Goal: Find specific page/section

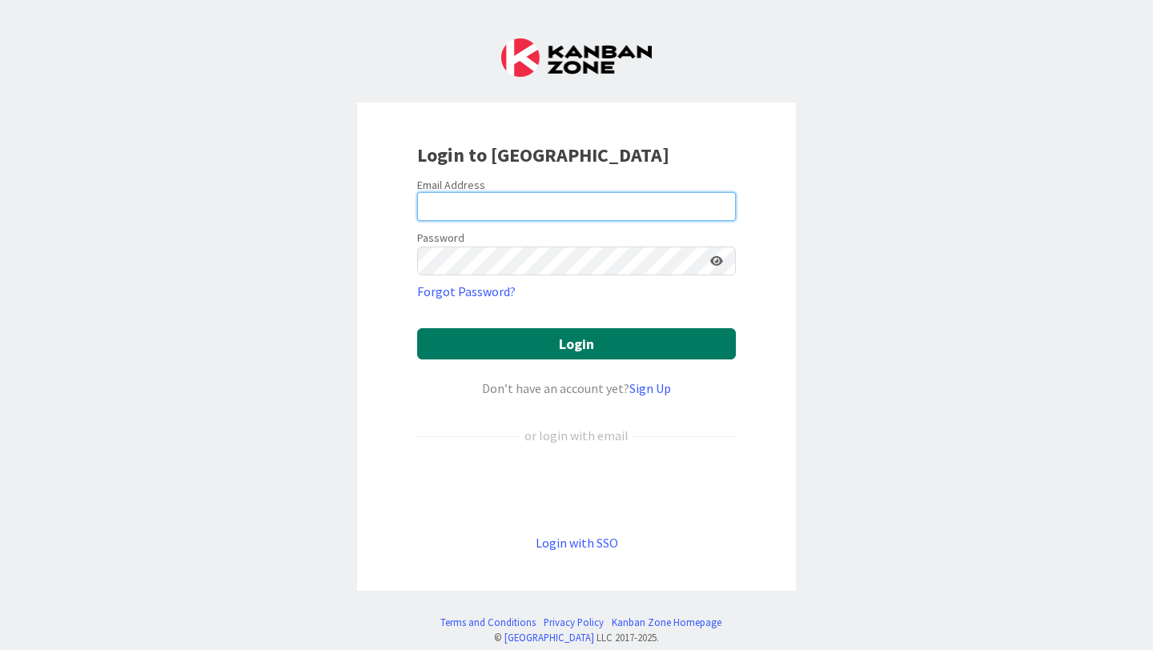
type input "[EMAIL_ADDRESS][PERSON_NAME][DOMAIN_NAME]"
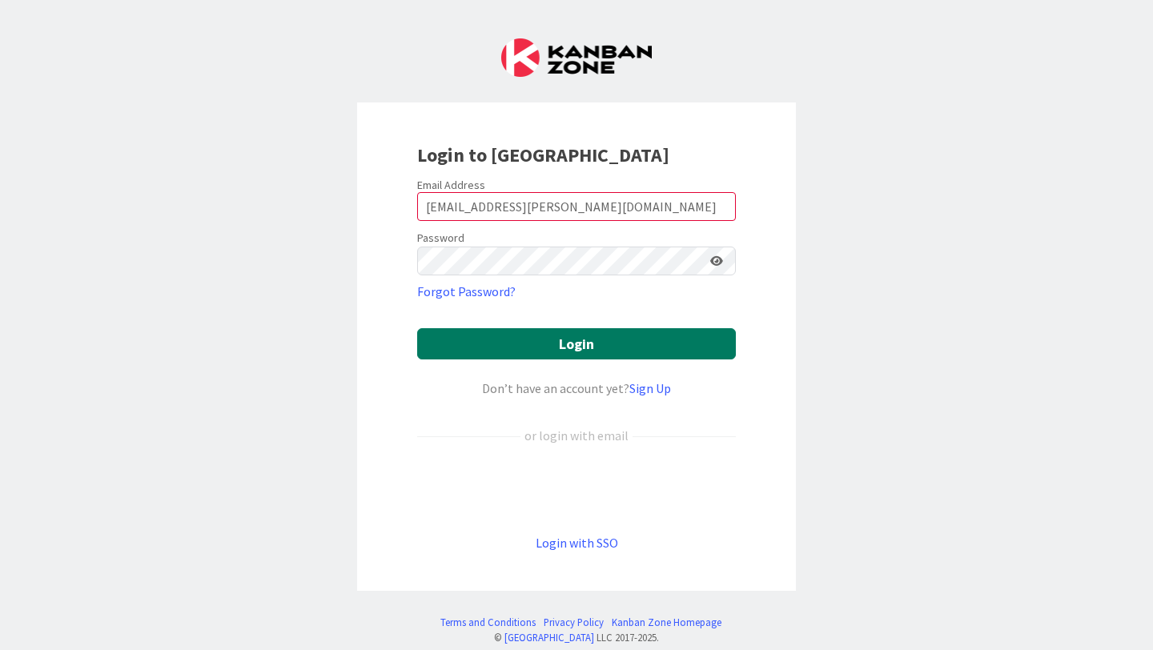
click at [625, 354] on button "Login" at bounding box center [576, 343] width 319 height 31
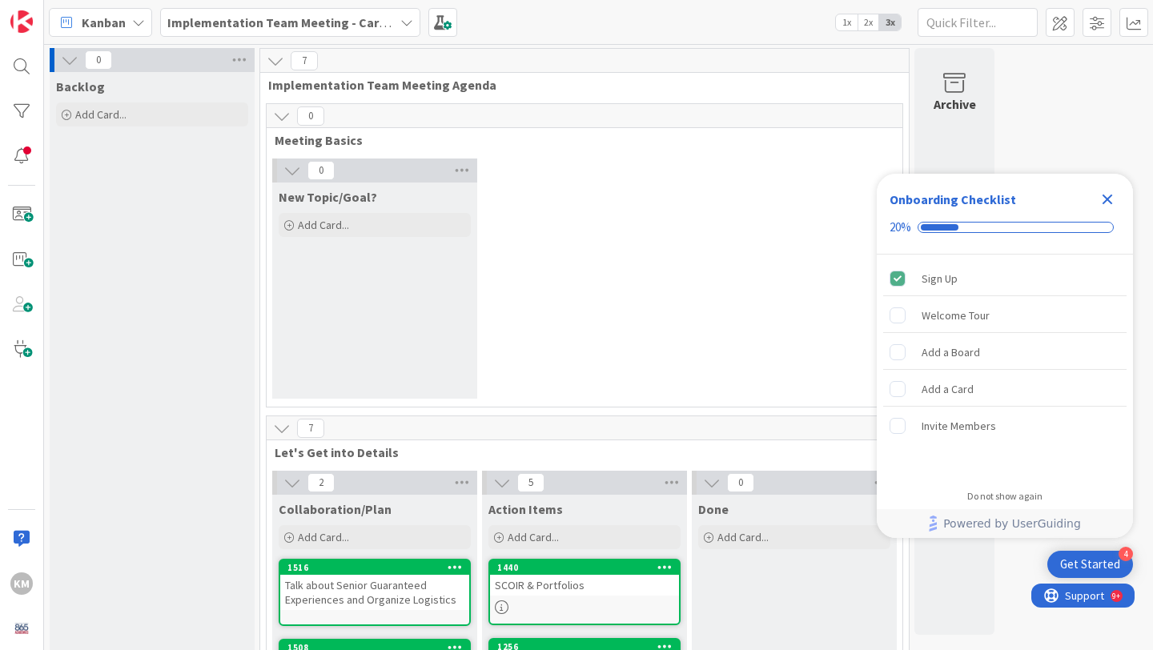
click at [412, 18] on icon at bounding box center [406, 22] width 13 height 13
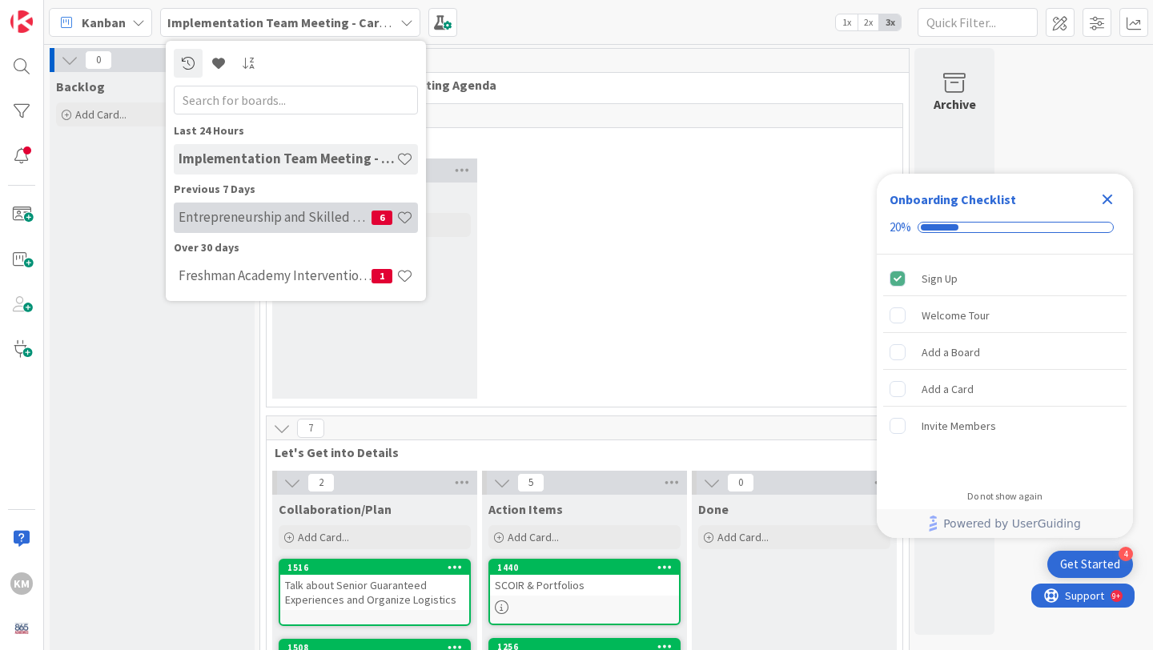
click at [310, 218] on h4 "Entrepreneurship and Skilled Services Interventions - [DATE]-[DATE]" at bounding box center [275, 217] width 193 height 16
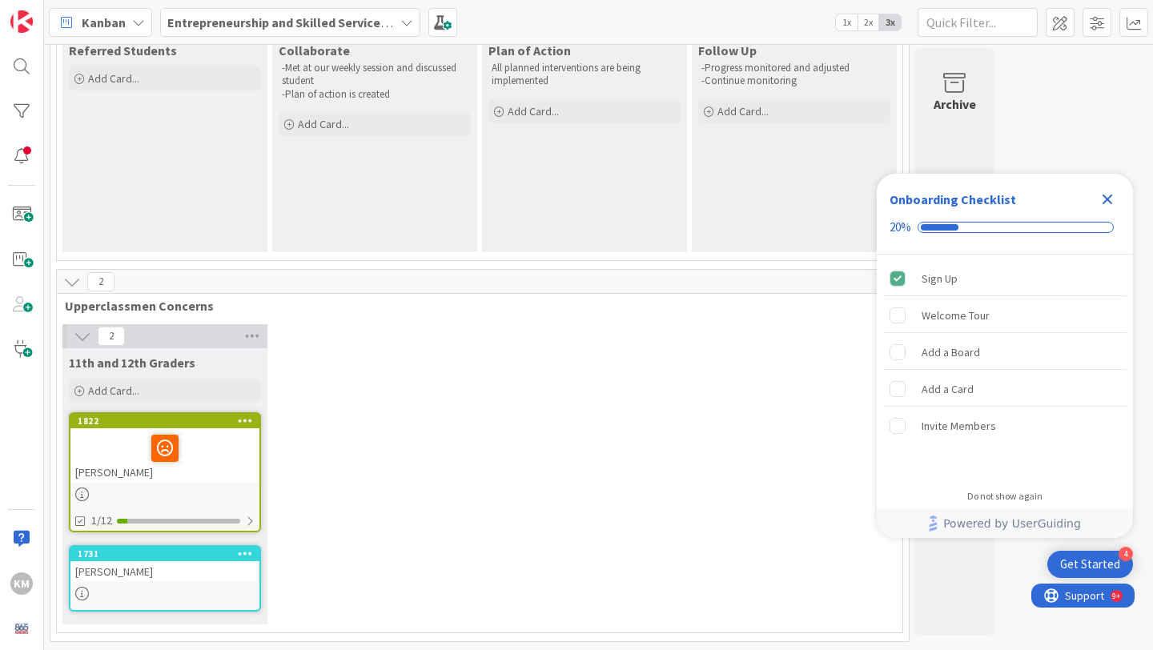
click at [1113, 203] on icon "Close Checklist" at bounding box center [1107, 199] width 19 height 19
